Goal: Task Accomplishment & Management: Use online tool/utility

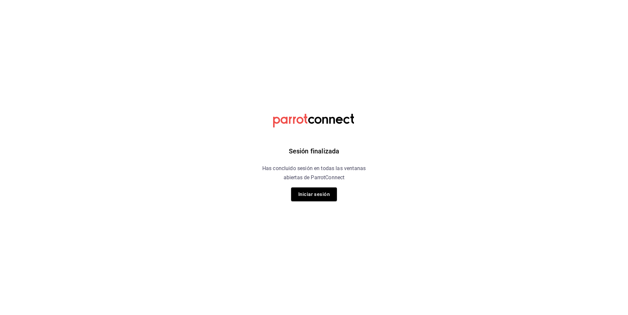
click at [315, 194] on button "Iniciar sesión" at bounding box center [314, 194] width 46 height 14
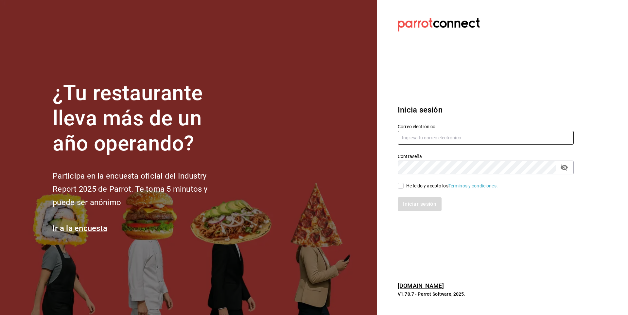
type input "arian.meza@grupoimperio.org"
click at [402, 186] on input "He leído y acepto los Términos y condiciones." at bounding box center [401, 186] width 6 height 6
checkbox input "true"
click at [402, 200] on button "Iniciar sesión" at bounding box center [420, 204] width 45 height 14
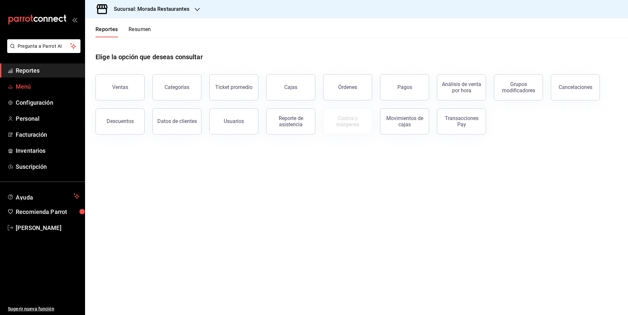
click at [53, 85] on span "Menú" at bounding box center [48, 86] width 64 height 9
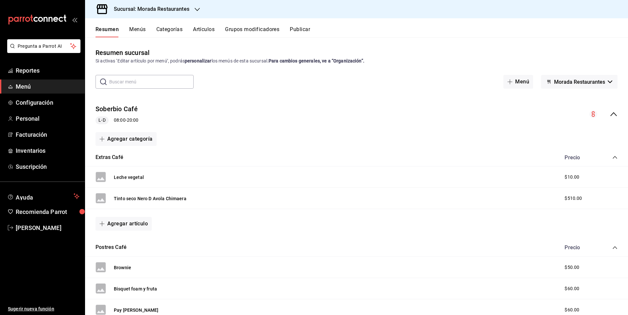
click at [201, 28] on button "Artículos" at bounding box center [204, 31] width 22 height 11
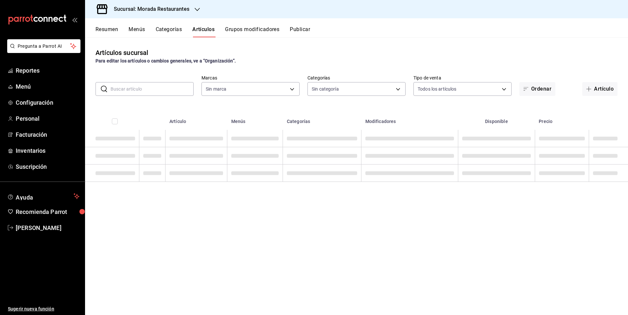
type input "cf0deccf-32cb-456f-8ded-2e43041ed870"
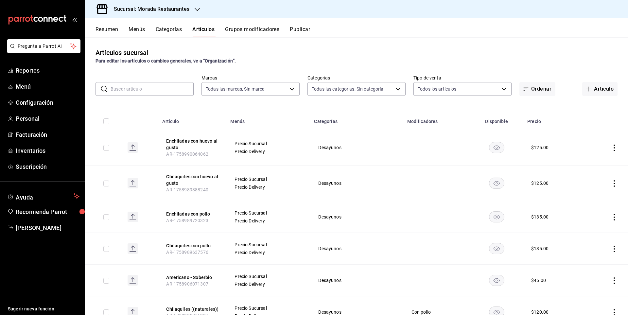
type input "fa2fad5d-bdb0-47d4-9b37-53552de24d2c,42a09e22-8dc8-4f3f-9b8d-5c2e9128a824,02aef…"
click at [139, 90] on input "text" at bounding box center [152, 88] width 83 height 13
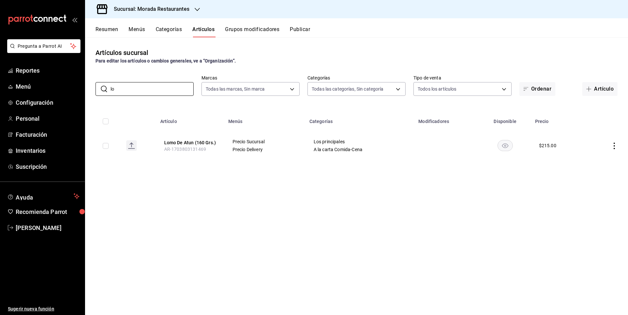
type input "l"
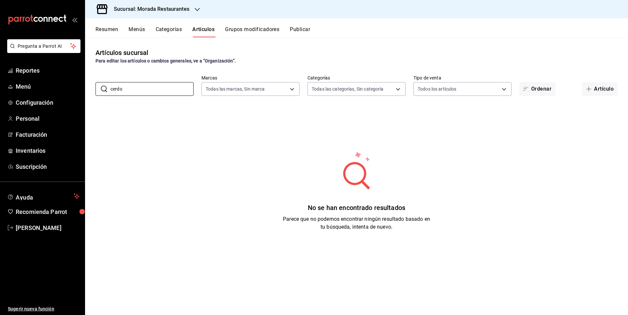
type input "cerdo"
click at [36, 69] on span "Reportes" at bounding box center [48, 70] width 64 height 9
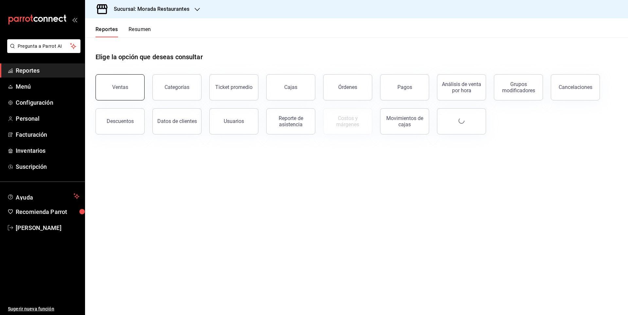
click at [128, 86] on button "Ventas" at bounding box center [120, 87] width 49 height 26
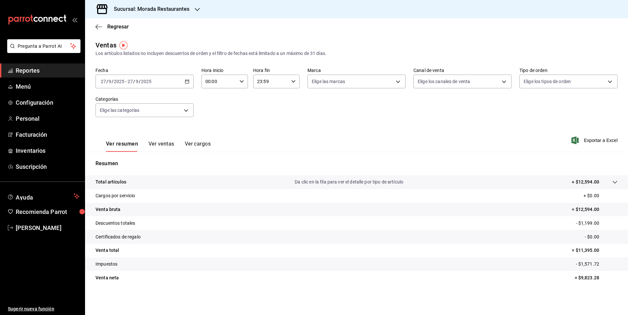
click at [186, 77] on div "[DATE] [DATE] - [DATE] [DATE]" at bounding box center [145, 82] width 98 height 14
click at [138, 160] on span "Rango de fechas" at bounding box center [126, 160] width 51 height 7
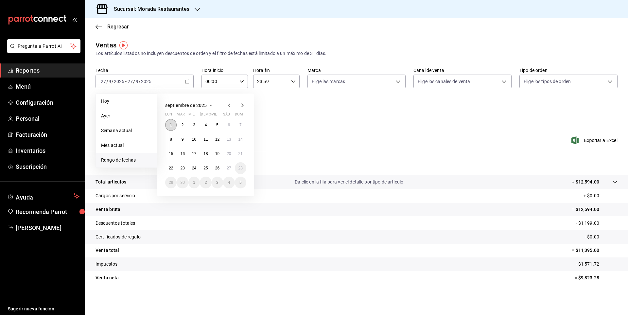
click at [173, 123] on button "1" at bounding box center [170, 125] width 11 height 12
click at [230, 170] on button "27" at bounding box center [228, 168] width 11 height 12
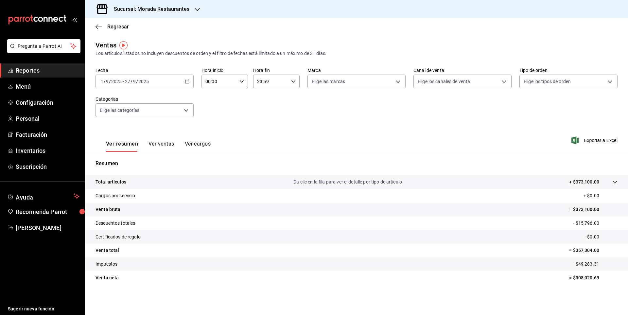
click at [324, 279] on tr "Venta neta = $308,020.69" at bounding box center [356, 278] width 543 height 14
